Goal: Task Accomplishment & Management: Manage account settings

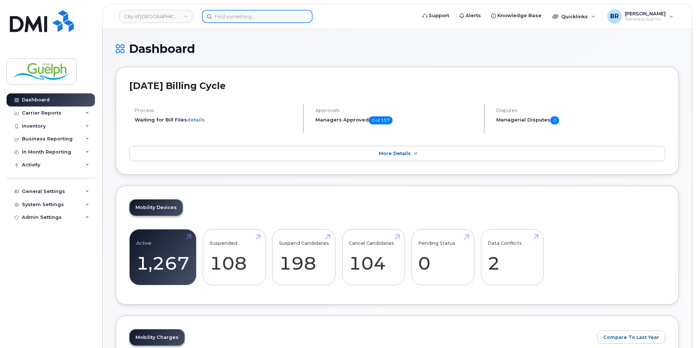
click at [263, 15] on input at bounding box center [257, 16] width 111 height 13
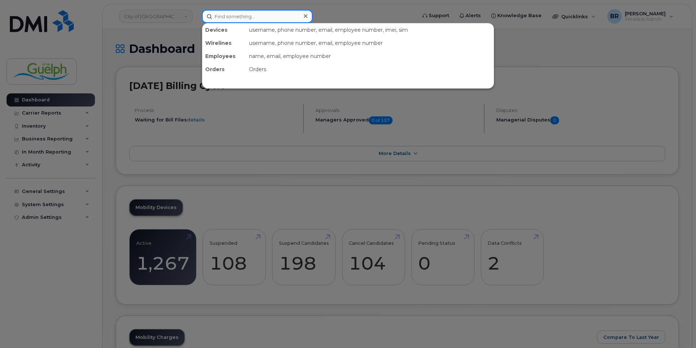
paste input "2268210542"
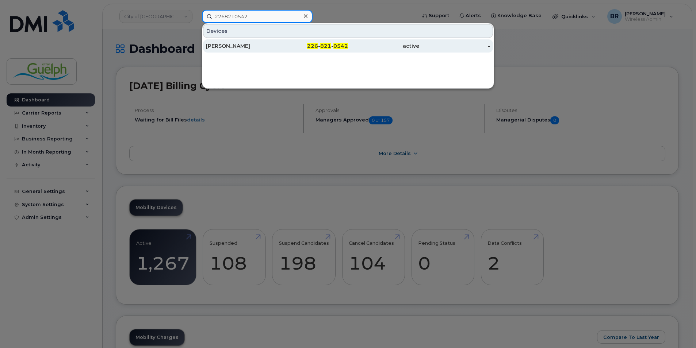
type input "2268210542"
click at [262, 43] on div "Serena Garaffa" at bounding box center [241, 45] width 71 height 7
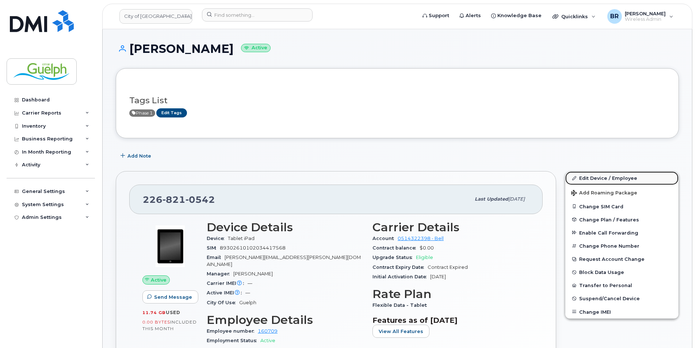
click at [621, 176] on link "Edit Device / Employee" at bounding box center [621, 178] width 113 height 13
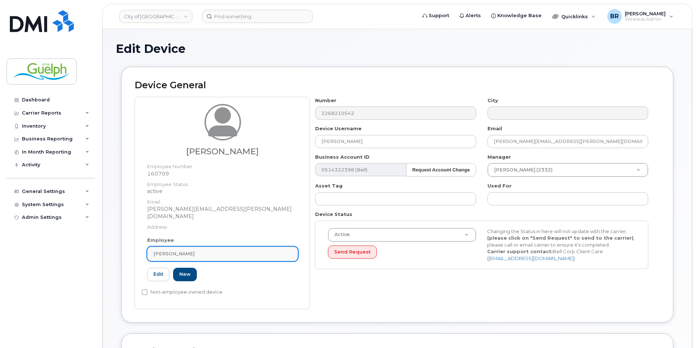
click at [234, 251] on div "[PERSON_NAME]" at bounding box center [222, 254] width 138 height 7
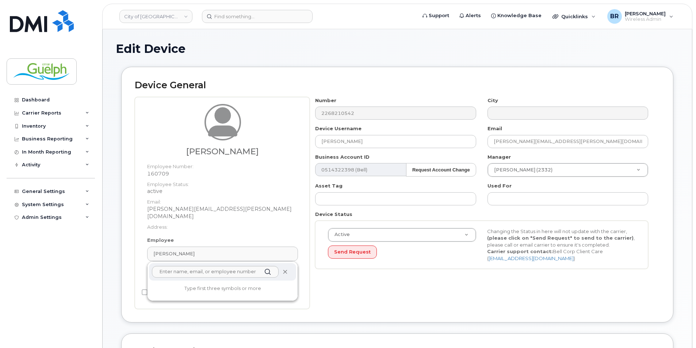
click at [284, 270] on icon at bounding box center [285, 272] width 5 height 5
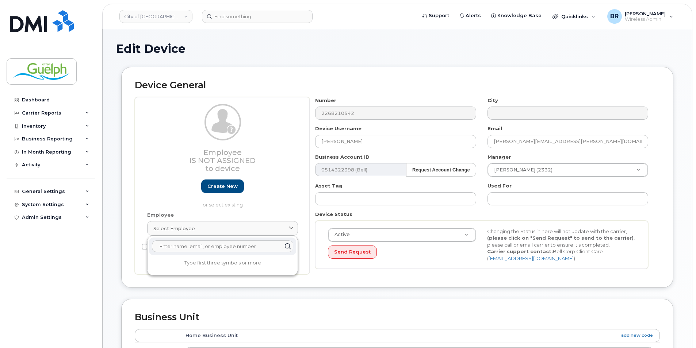
click at [204, 244] on input "text" at bounding box center [222, 247] width 141 height 12
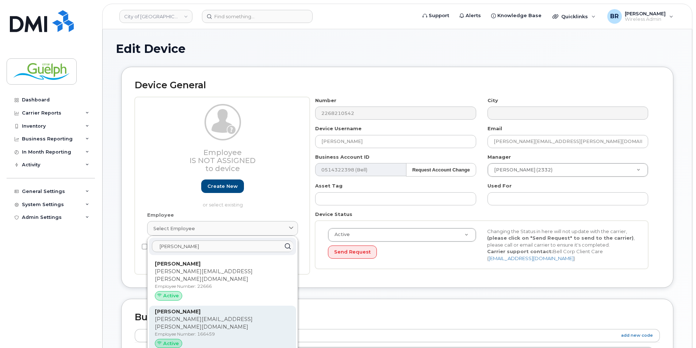
type input "josh b"
click at [229, 316] on p "Josh.Beattie@guelph.ca" at bounding box center [223, 323] width 136 height 15
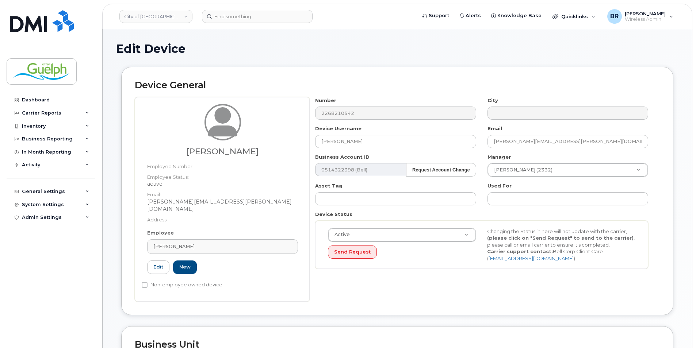
type input "[PERSON_NAME]"
type input "josh.beattie@guelph.ca"
type input "1702288"
type input "166459"
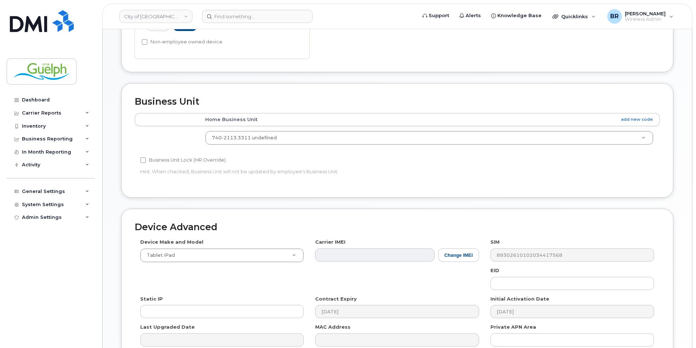
scroll to position [314, 0]
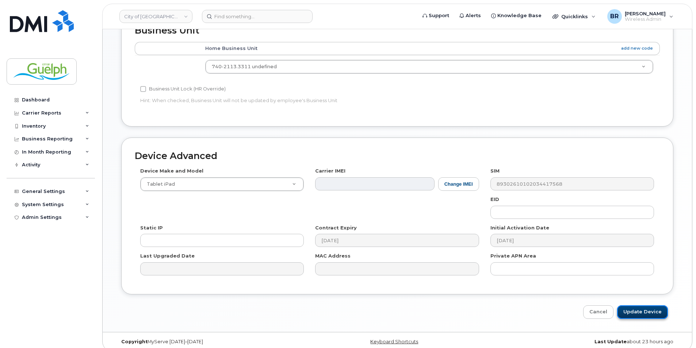
click at [643, 306] on input "Update Device" at bounding box center [642, 313] width 51 height 14
type input "Saving..."
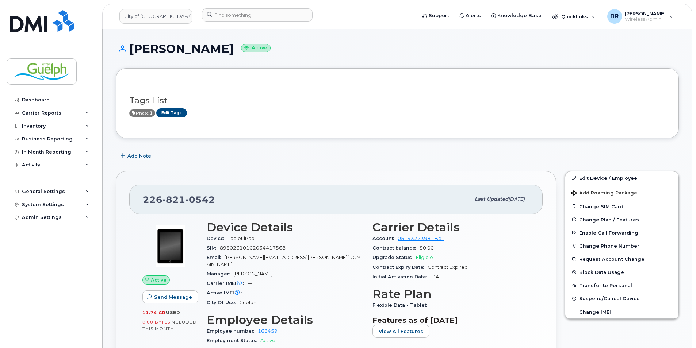
click at [413, 63] on div "Josh Beattie Active" at bounding box center [397, 55] width 563 height 26
click at [39, 18] on img at bounding box center [42, 21] width 64 height 22
